Goal: Find specific page/section: Find specific page/section

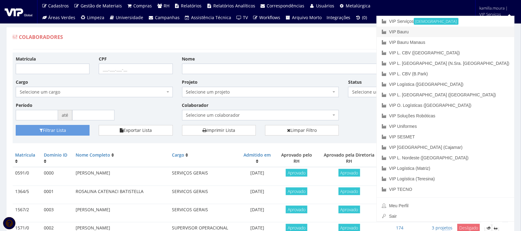
click at [468, 27] on link "VIP Bauru" at bounding box center [446, 32] width 138 height 10
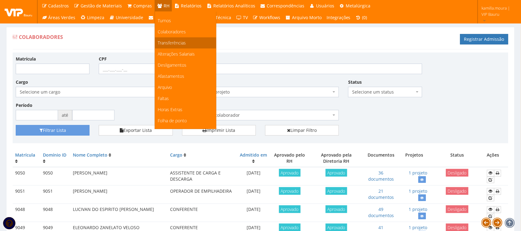
scroll to position [39, 0]
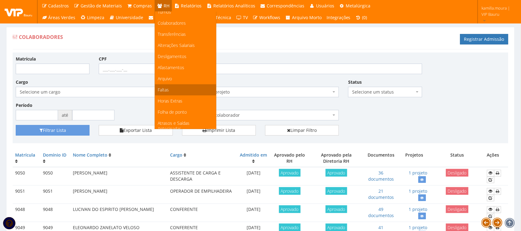
click at [164, 88] on span "Faltas" at bounding box center [163, 90] width 11 height 6
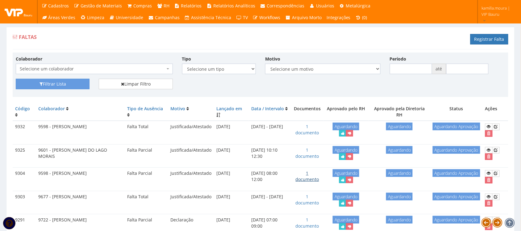
click at [307, 181] on link "1 documento" at bounding box center [307, 176] width 23 height 12
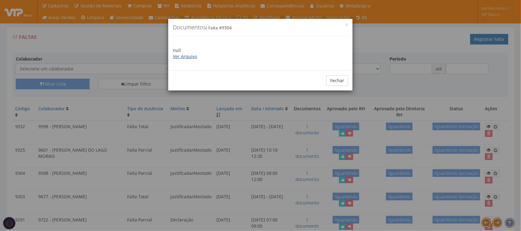
click at [189, 55] on link "Ver Arquivo" at bounding box center [185, 56] width 24 height 6
click at [339, 77] on button "Fechar" at bounding box center [337, 80] width 22 height 10
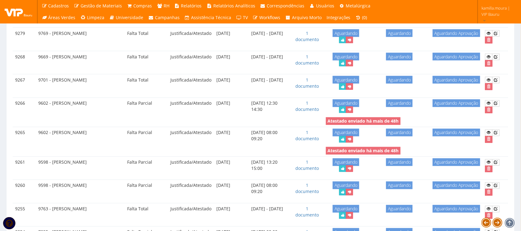
scroll to position [270, 0]
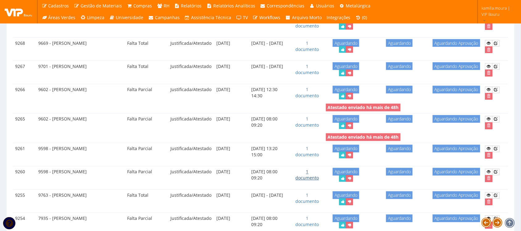
click at [306, 181] on link "1 documento" at bounding box center [307, 175] width 23 height 12
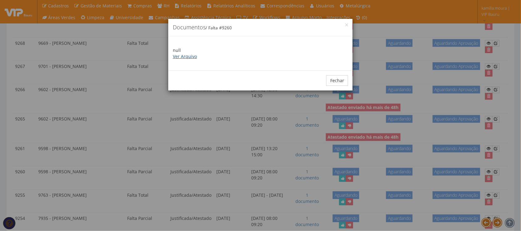
click at [190, 53] on link "Ver Arquivo" at bounding box center [185, 56] width 24 height 6
click at [334, 83] on button "Fechar" at bounding box center [337, 80] width 22 height 10
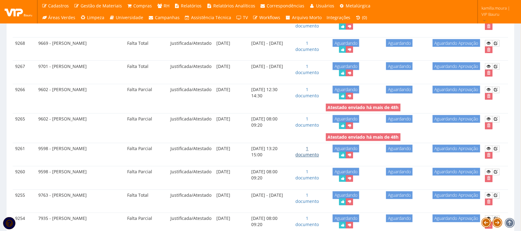
click at [313, 158] on link "1 documento" at bounding box center [307, 152] width 23 height 12
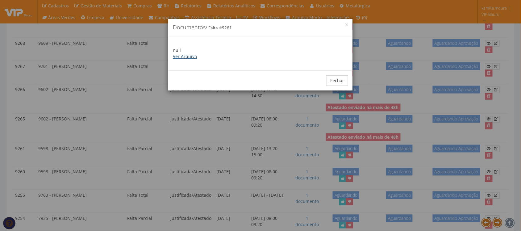
click at [193, 57] on link "Ver Arquivo" at bounding box center [185, 56] width 24 height 6
click at [338, 81] on button "Fechar" at bounding box center [337, 80] width 22 height 10
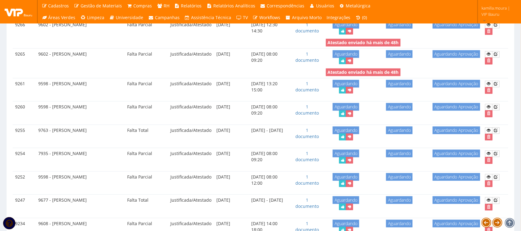
scroll to position [347, 0]
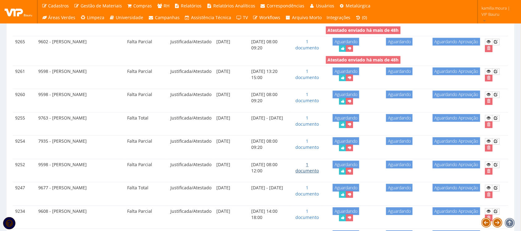
click at [310, 174] on link "1 documento" at bounding box center [307, 168] width 23 height 12
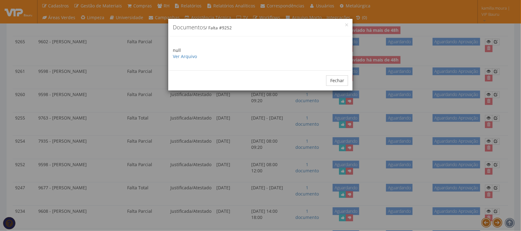
click at [184, 53] on p "null Ver Arquivo" at bounding box center [260, 53] width 175 height 12
click at [184, 53] on link "Ver Arquivo" at bounding box center [185, 56] width 24 height 6
click at [331, 82] on button "Fechar" at bounding box center [337, 80] width 22 height 10
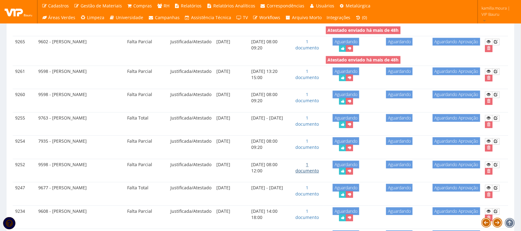
click at [319, 174] on link "1 documento" at bounding box center [307, 168] width 23 height 12
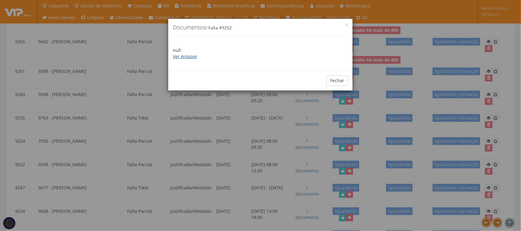
click at [176, 56] on link "Ver Arquivo" at bounding box center [185, 56] width 24 height 6
click at [335, 80] on button "Fechar" at bounding box center [337, 80] width 22 height 10
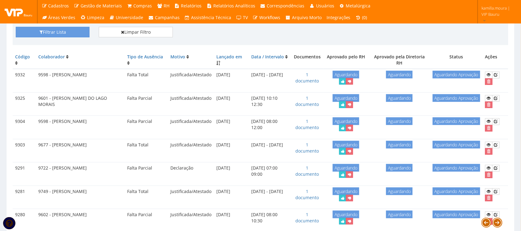
scroll to position [39, 0]
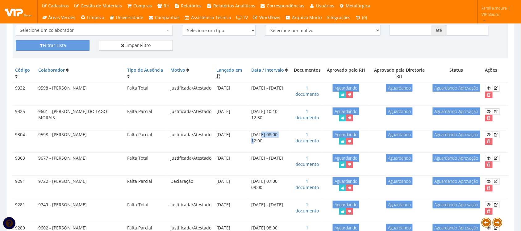
click at [280, 134] on td "07/08/2025 - 08:00 12:00" at bounding box center [270, 138] width 43 height 18
click at [312, 142] on link "1 documento" at bounding box center [307, 137] width 23 height 12
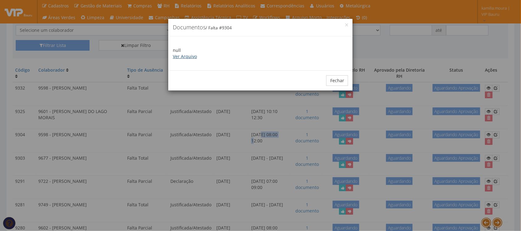
click at [186, 56] on link "Ver Arquivo" at bounding box center [185, 56] width 24 height 6
click at [338, 81] on button "Fechar" at bounding box center [337, 80] width 22 height 10
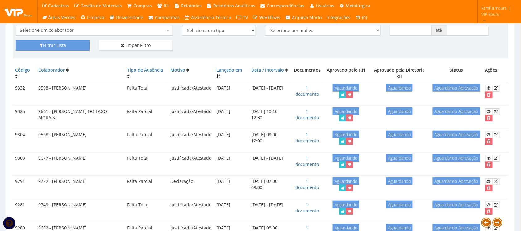
click at [285, 138] on td "07/08/2025 - 08:00 12:00" at bounding box center [270, 138] width 43 height 18
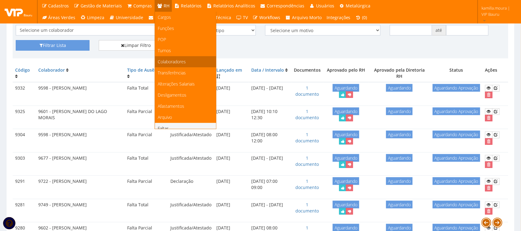
click at [190, 62] on link "Colaboradores" at bounding box center [185, 61] width 61 height 11
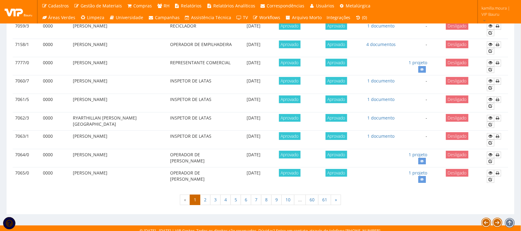
scroll to position [547, 0]
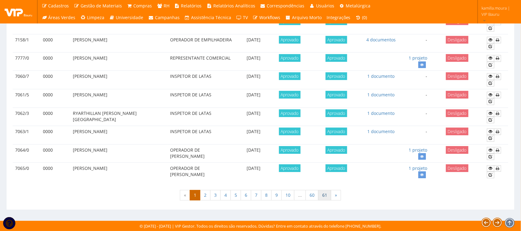
click at [323, 195] on link "61" at bounding box center [324, 195] width 13 height 10
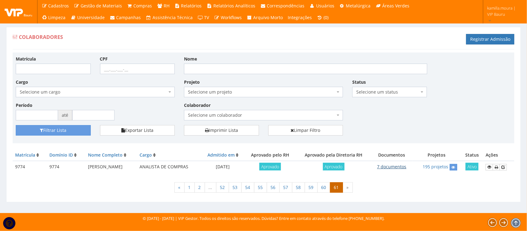
click at [391, 167] on link "7 documentos" at bounding box center [391, 167] width 29 height 6
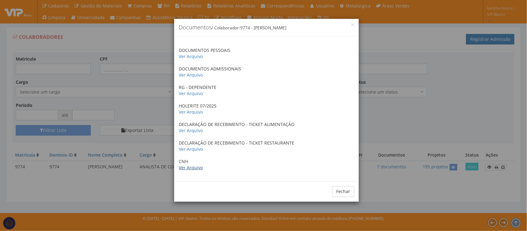
click at [197, 167] on link "Ver Arquivo" at bounding box center [191, 167] width 24 height 6
click at [342, 191] on button "Fechar" at bounding box center [343, 191] width 22 height 10
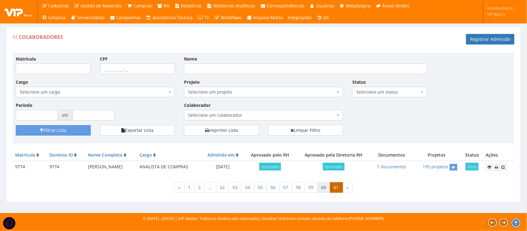
click at [327, 189] on link "60" at bounding box center [323, 187] width 13 height 10
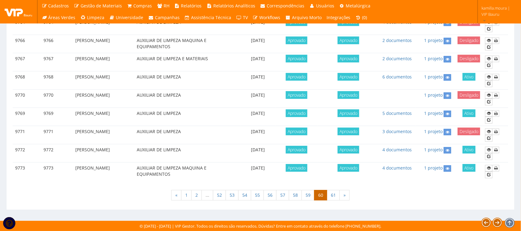
scroll to position [543, 0]
